Goal: Find specific page/section: Find specific page/section

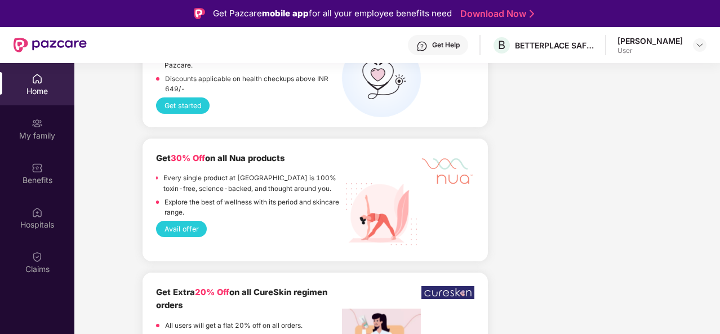
scroll to position [1227, 0]
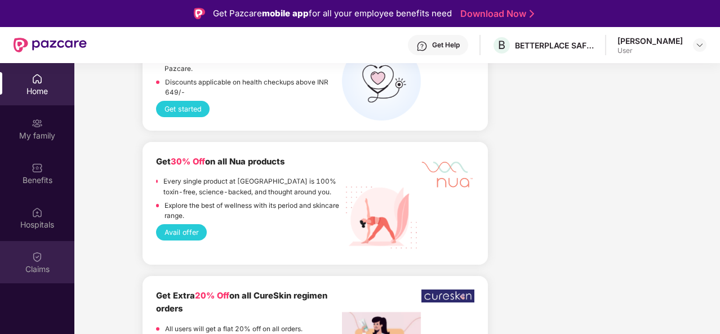
click at [38, 273] on div "Claims" at bounding box center [37, 269] width 74 height 11
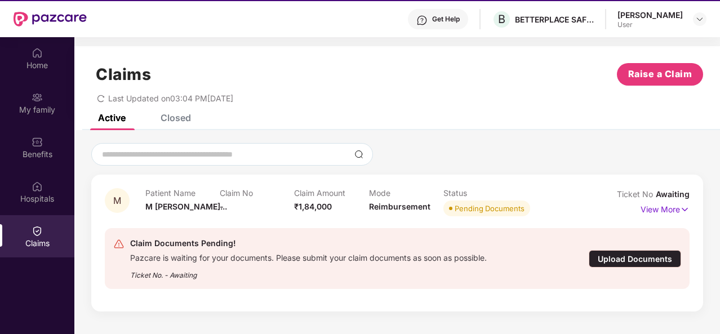
scroll to position [29, 0]
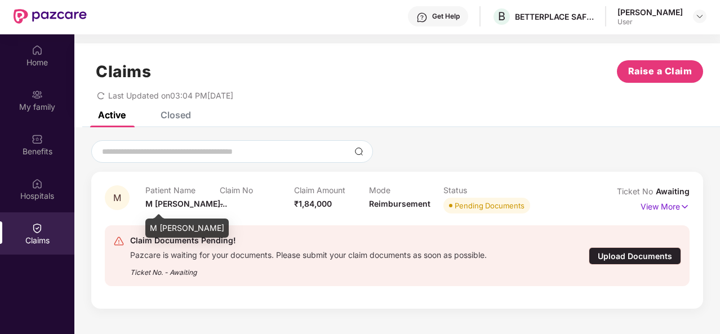
click at [154, 204] on span "M [PERSON_NAME]..." at bounding box center [186, 204] width 82 height 10
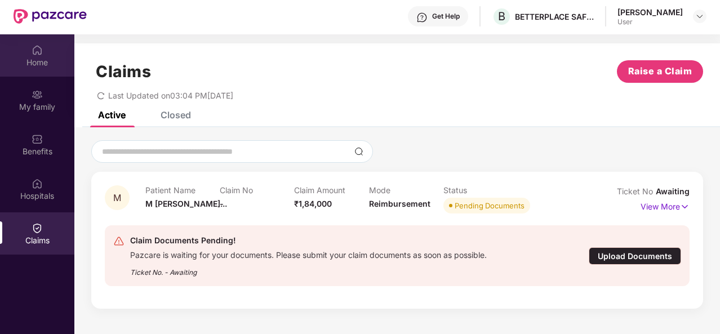
click at [36, 51] on img at bounding box center [37, 50] width 11 height 11
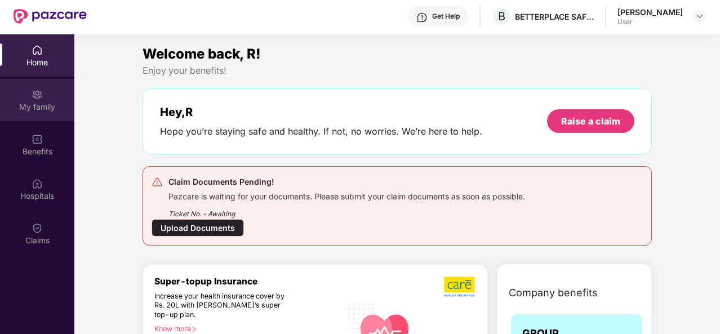
click at [36, 99] on img at bounding box center [37, 94] width 11 height 11
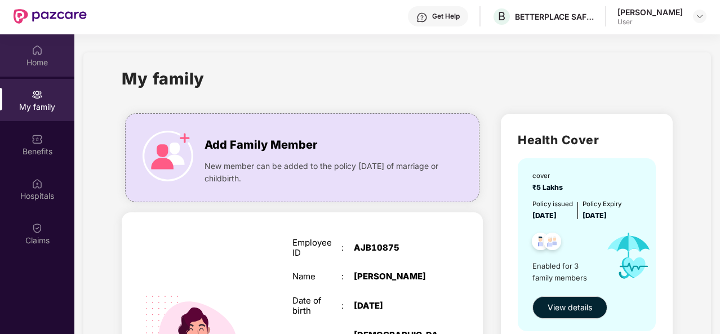
click at [29, 65] on div "Home" at bounding box center [37, 62] width 74 height 11
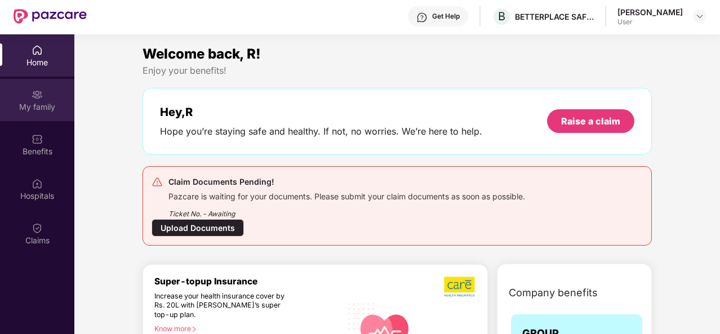
click at [33, 96] on img at bounding box center [37, 94] width 11 height 11
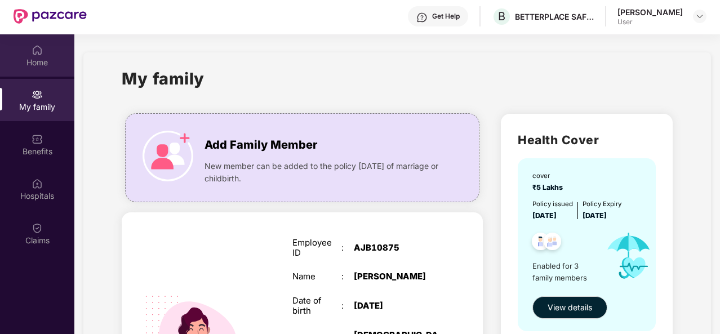
click at [38, 64] on div "Home" at bounding box center [37, 62] width 74 height 11
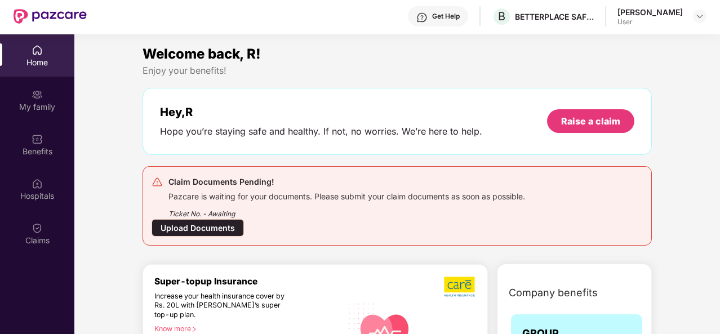
click at [38, 64] on div "Home" at bounding box center [37, 62] width 74 height 11
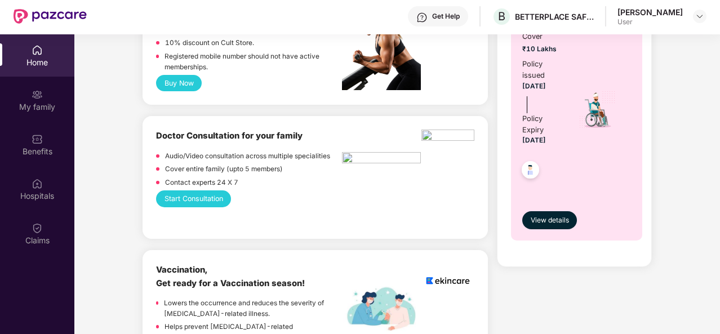
scroll to position [626, 0]
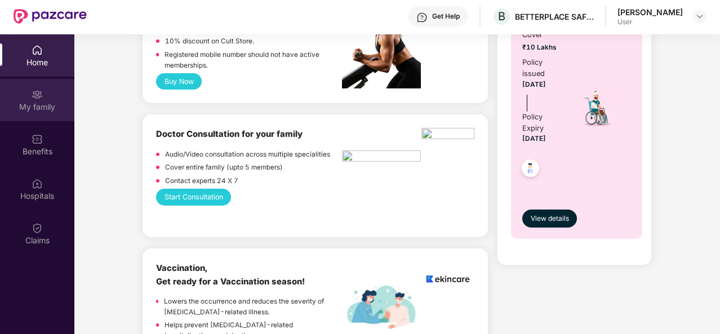
click at [36, 112] on div "My family" at bounding box center [37, 100] width 74 height 42
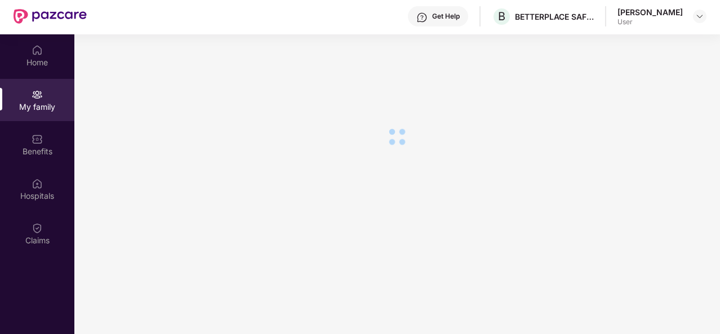
scroll to position [0, 0]
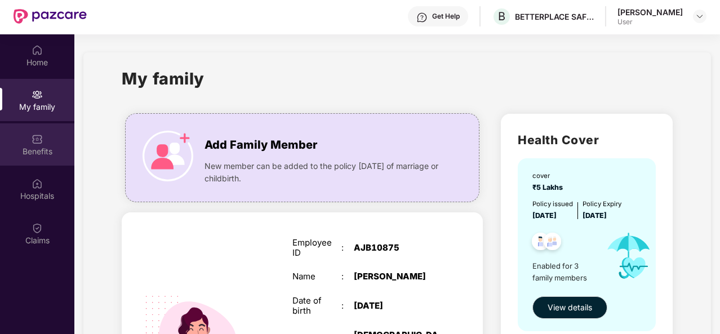
click at [42, 144] on img at bounding box center [37, 139] width 11 height 11
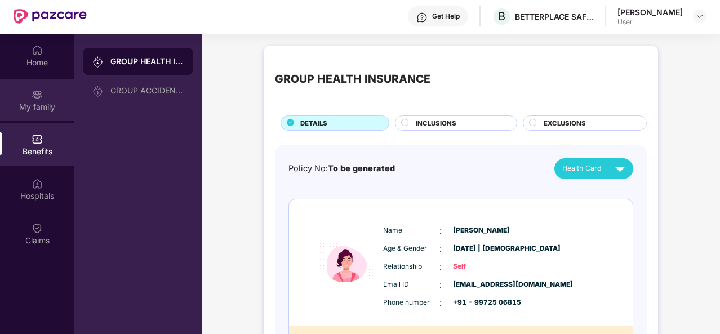
click at [37, 90] on img at bounding box center [37, 94] width 11 height 11
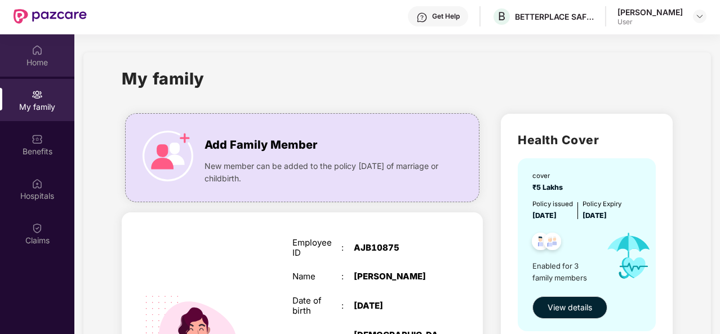
click at [38, 57] on div "Home" at bounding box center [37, 62] width 74 height 11
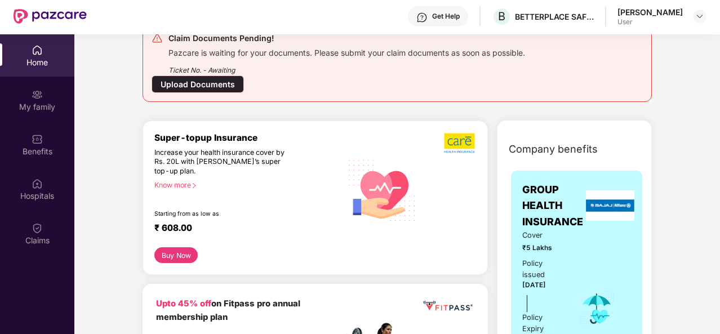
scroll to position [150, 0]
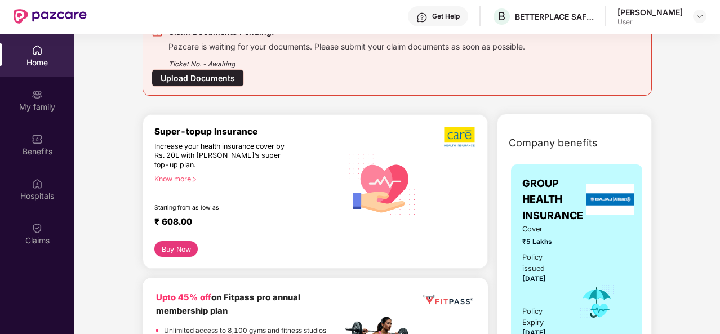
click at [33, 58] on div "Home" at bounding box center [37, 62] width 74 height 11
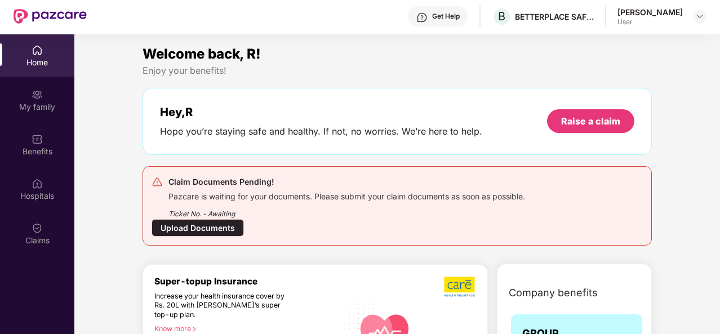
scroll to position [0, 0]
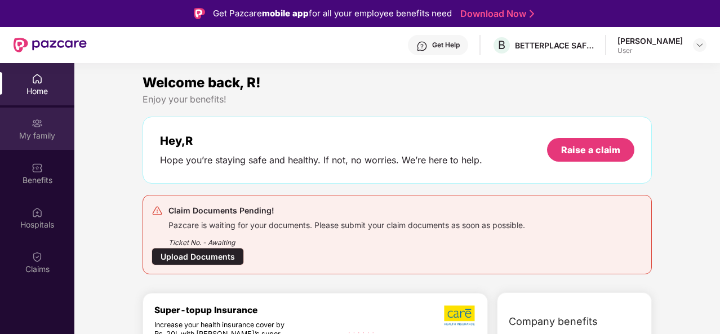
click at [46, 128] on div "My family" at bounding box center [37, 129] width 74 height 42
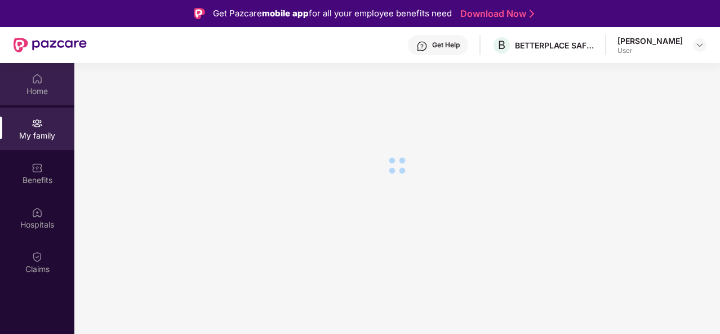
click at [34, 86] on div "Home" at bounding box center [37, 91] width 74 height 11
